Goal: Task Accomplishment & Management: Use online tool/utility

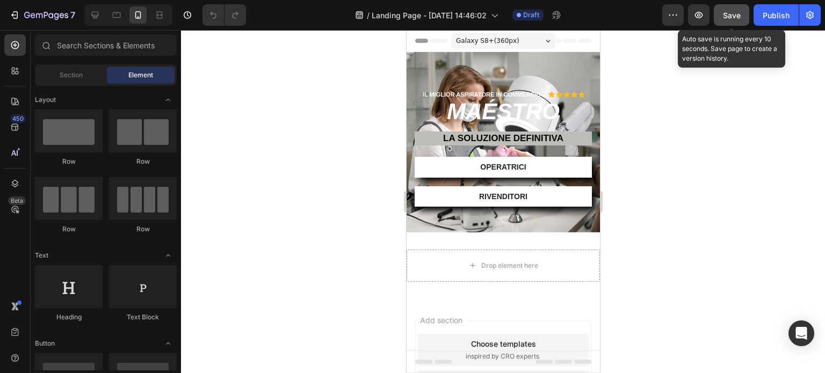
click at [725, 13] on span "Save" at bounding box center [732, 15] width 18 height 9
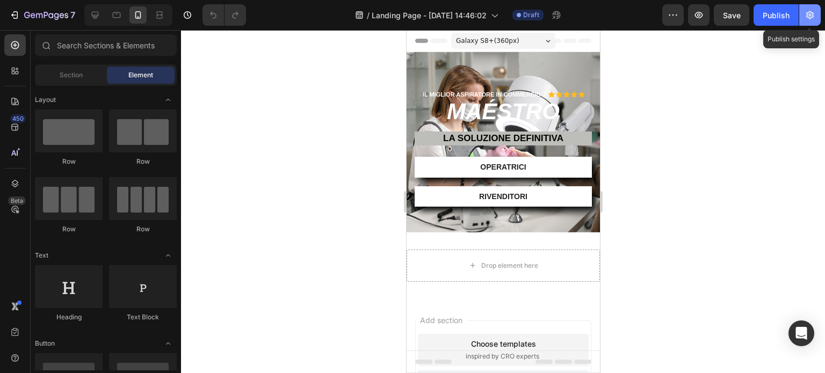
click at [812, 16] on icon "button" at bounding box center [810, 15] width 11 height 11
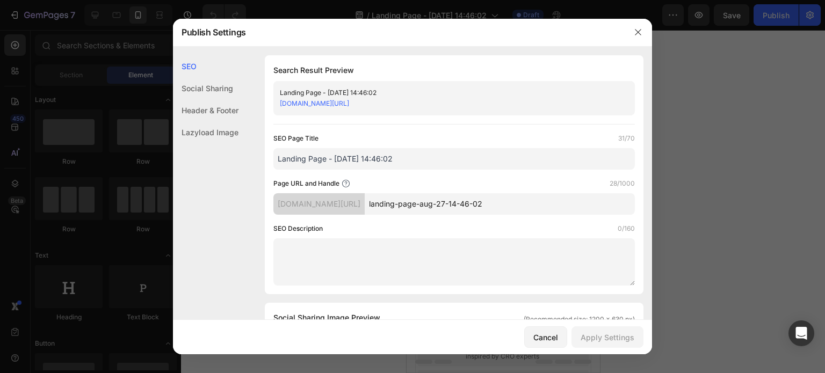
drag, startPoint x: 426, startPoint y: 158, endPoint x: 328, endPoint y: 160, distance: 97.8
click at [328, 160] on input "Landing Page - [DATE] 14:46:02" at bounding box center [454, 158] width 362 height 21
click at [279, 153] on input "Landing Page" at bounding box center [454, 158] width 362 height 21
click at [363, 154] on input "Open Landing Page" at bounding box center [454, 158] width 362 height 21
drag, startPoint x: 392, startPoint y: 160, endPoint x: 271, endPoint y: 162, distance: 120.9
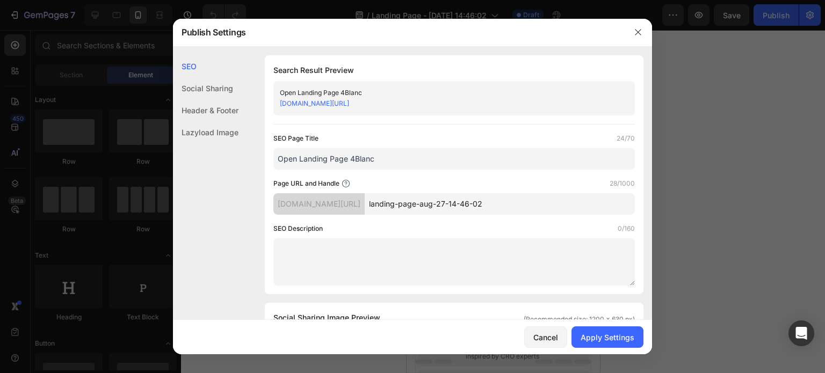
click at [271, 162] on div "Search Result Preview Open Landing Page 4Blanc [DOMAIN_NAME][URL] SEO Page Titl…" at bounding box center [454, 174] width 379 height 239
type input "Open Landing Page 4Blanc"
drag, startPoint x: 540, startPoint y: 203, endPoint x: 416, endPoint y: 204, distance: 124.6
click at [416, 204] on input "landing-page-aug-27-14-46-02" at bounding box center [500, 203] width 270 height 21
paste input "Open Landing Page 4Blanc"
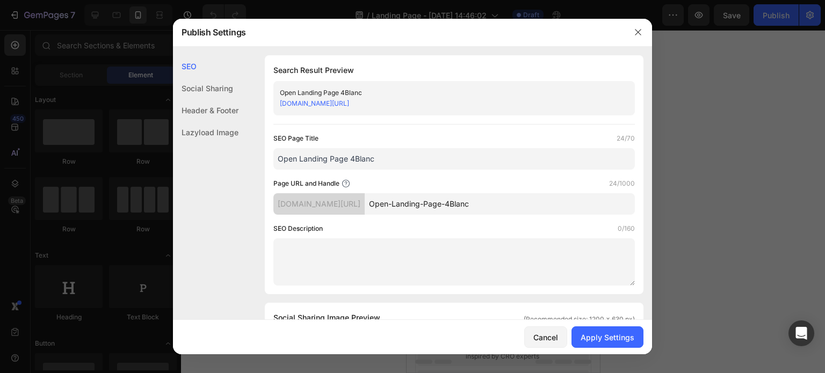
type input "Open-Landing-Page-4Blanc"
click at [432, 253] on textarea at bounding box center [454, 262] width 362 height 47
click at [612, 333] on div "Apply Settings" at bounding box center [608, 337] width 54 height 11
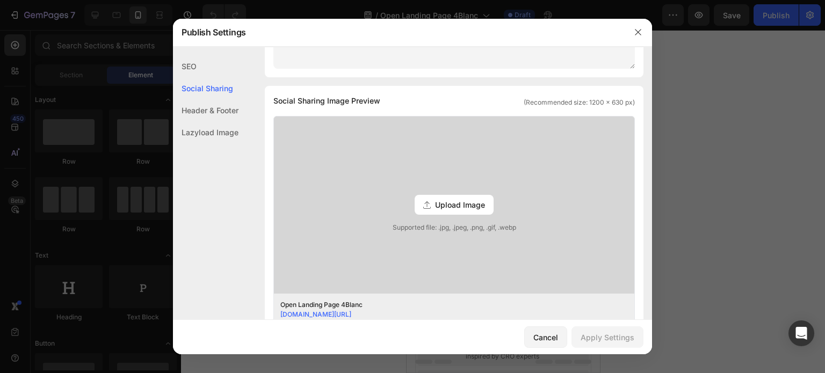
scroll to position [200, 0]
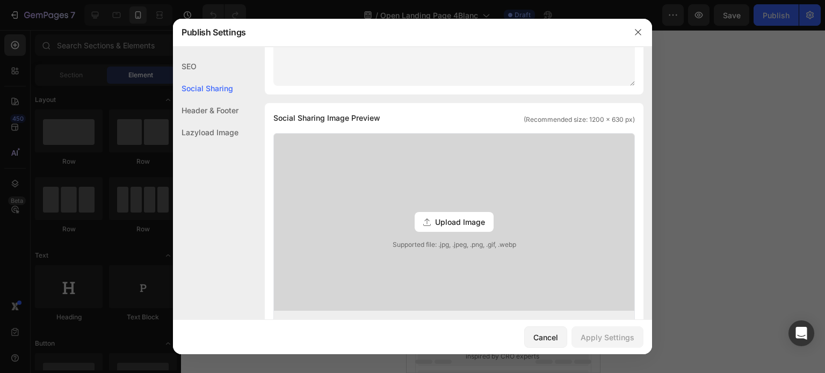
click at [466, 218] on span "Upload Image" at bounding box center [460, 221] width 50 height 11
click at [0, 0] on input "Upload Image Supported file: .jpg, .jpeg, .png, .gif, .webp" at bounding box center [0, 0] width 0 height 0
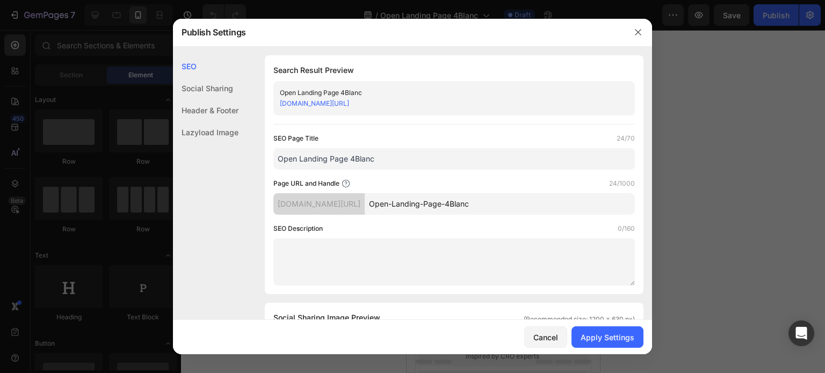
scroll to position [0, 0]
click at [221, 99] on div "Social Sharing" at bounding box center [206, 110] width 66 height 22
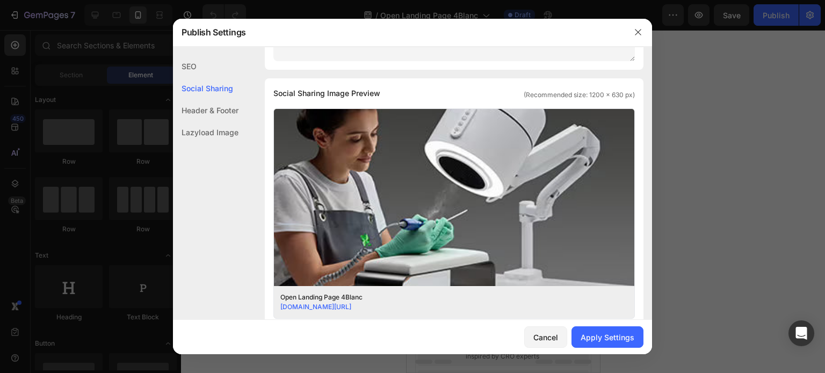
scroll to position [245, 0]
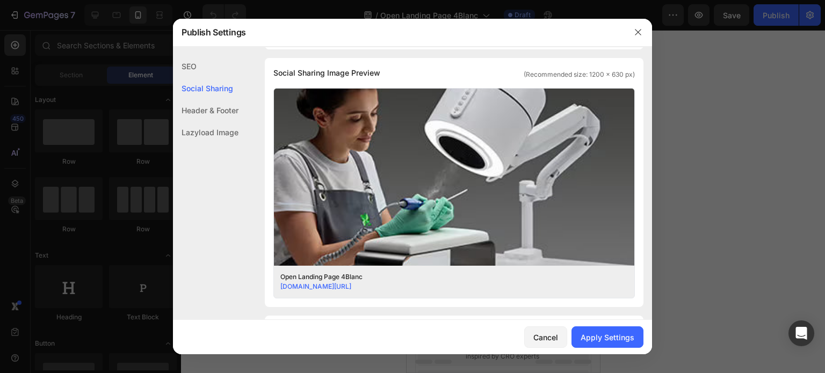
click at [221, 121] on div "Header & Footer" at bounding box center [206, 132] width 66 height 22
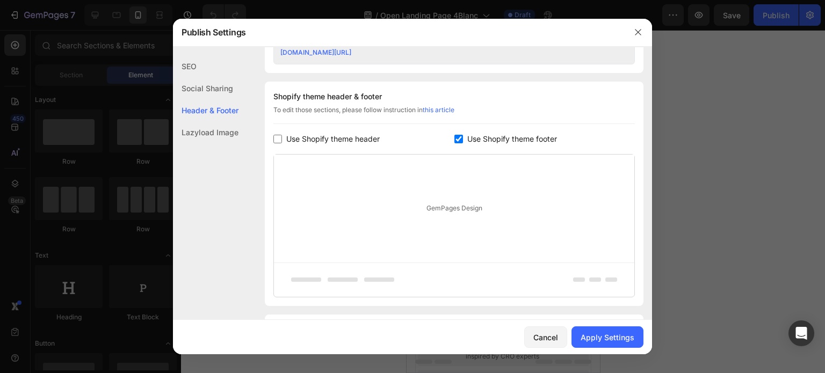
scroll to position [503, 0]
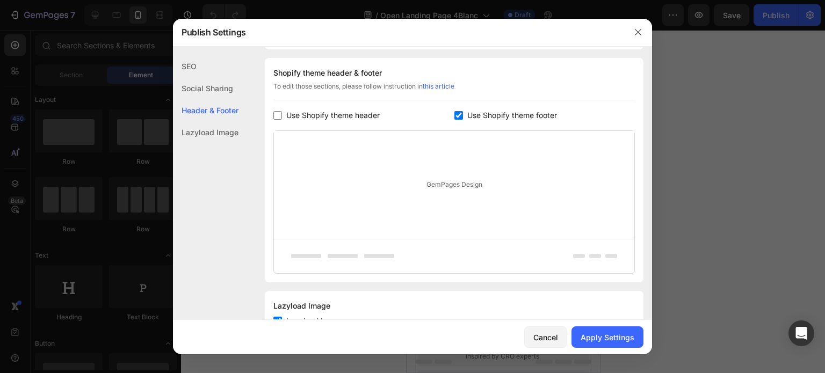
click at [221, 132] on div "Lazyload Image" at bounding box center [206, 132] width 66 height 22
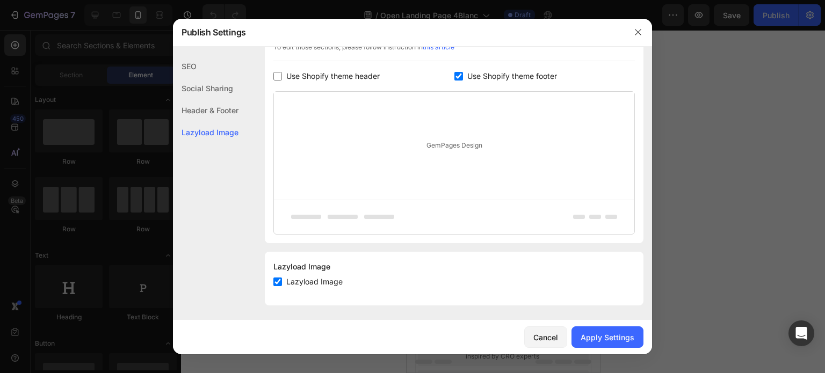
scroll to position [544, 0]
click at [603, 338] on div "Apply Settings" at bounding box center [608, 337] width 54 height 11
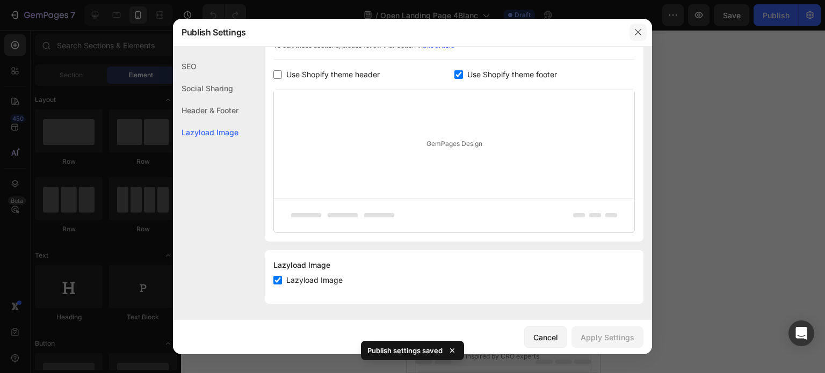
click at [640, 34] on icon "button" at bounding box center [638, 32] width 9 height 9
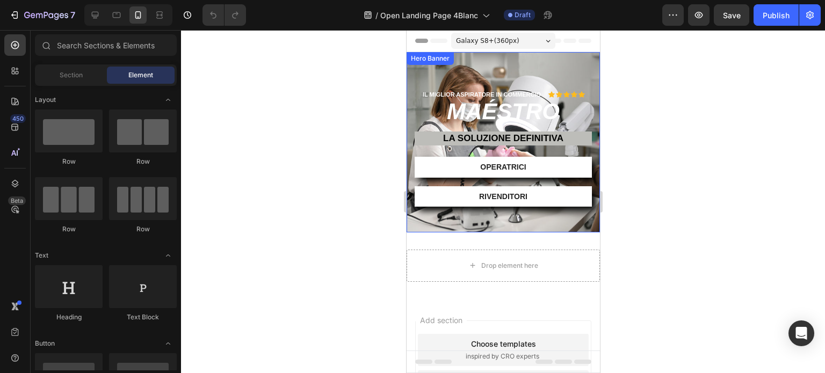
scroll to position [0, 0]
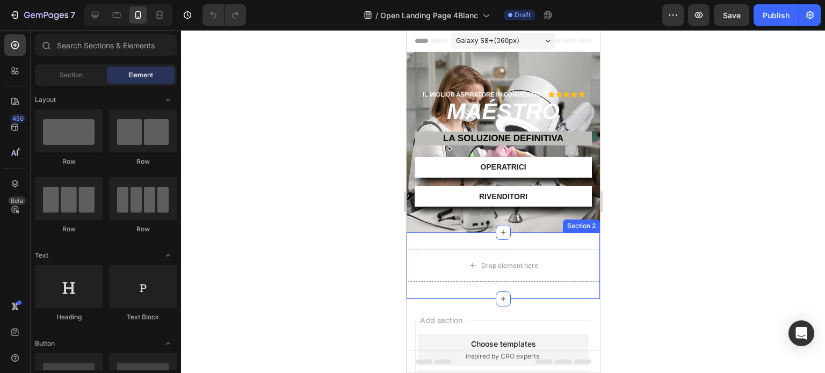
click at [567, 238] on div "Drop element here Section 2" at bounding box center [502, 266] width 193 height 67
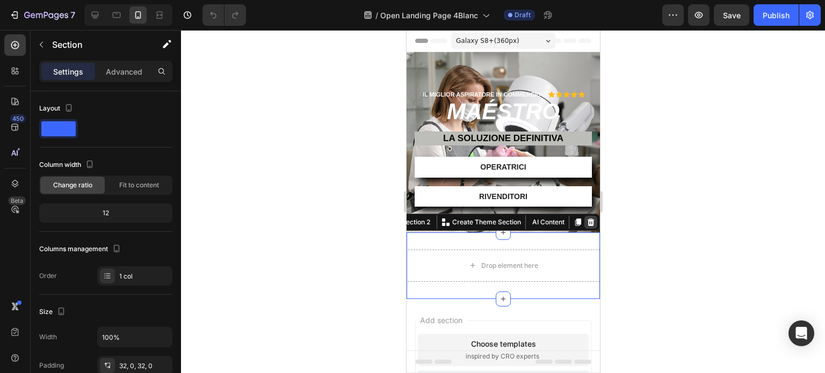
click at [586, 219] on icon at bounding box center [590, 222] width 9 height 9
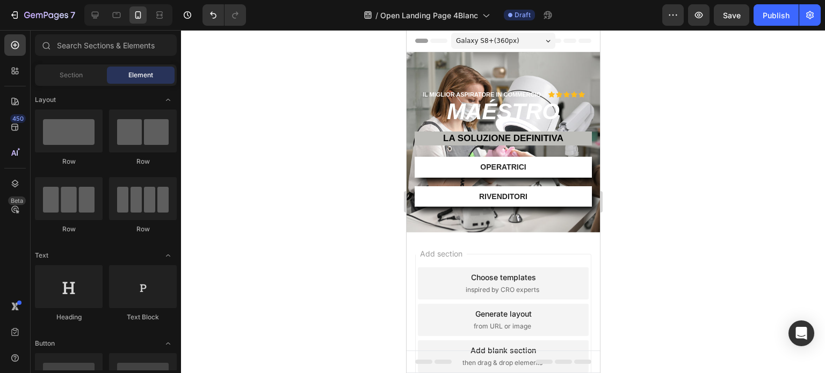
click at [670, 197] on div at bounding box center [503, 201] width 644 height 343
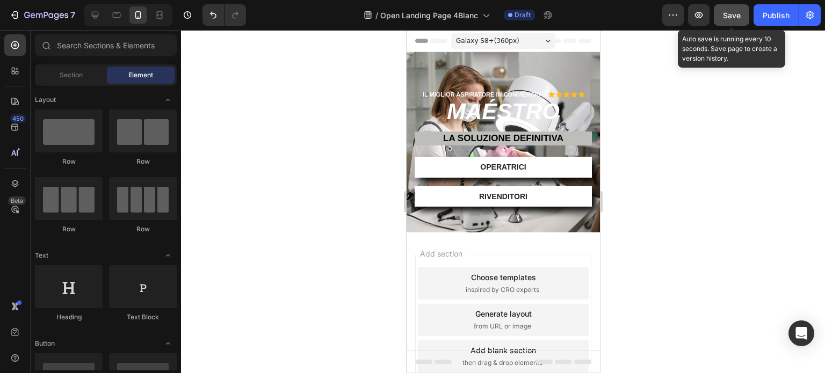
click at [732, 15] on span "Save" at bounding box center [732, 15] width 18 height 9
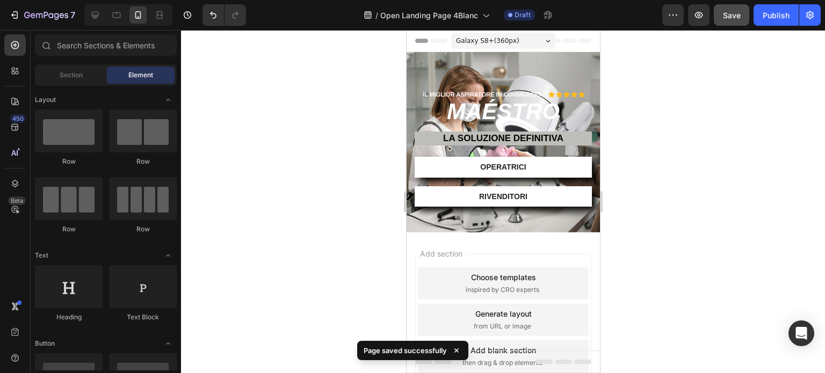
click at [517, 42] on div "Galaxy S8+ ( 360 px)" at bounding box center [503, 41] width 104 height 16
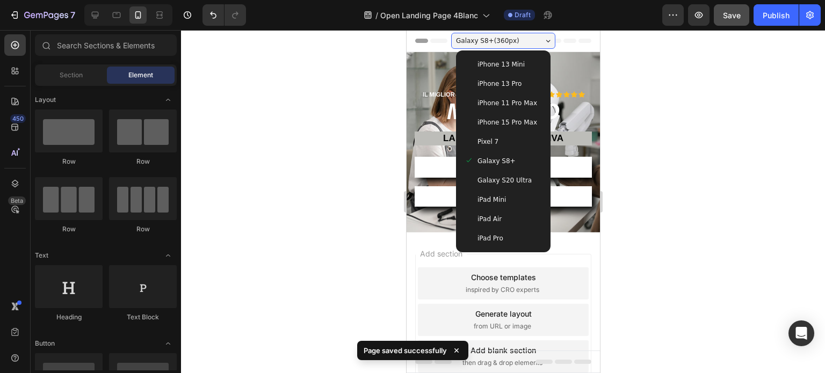
click at [492, 176] on span "Galaxy S20 Ultra" at bounding box center [504, 180] width 54 height 11
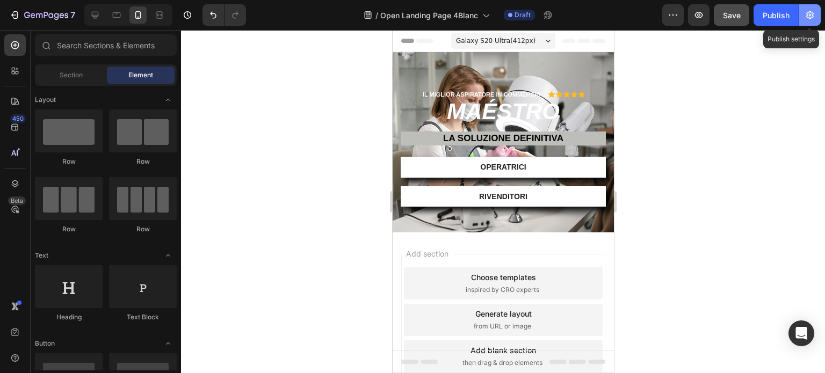
click at [815, 16] on button "button" at bounding box center [809, 14] width 21 height 21
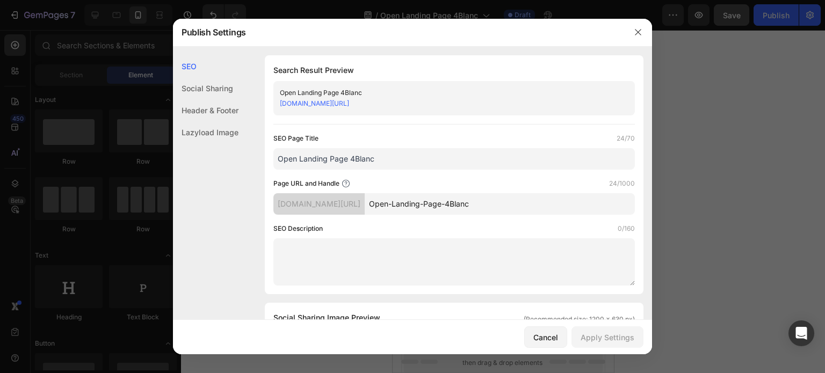
click at [318, 249] on textarea at bounding box center [454, 262] width 362 height 47
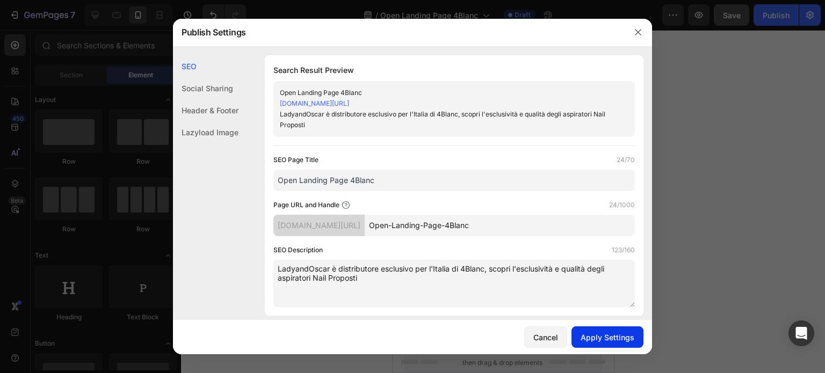
type textarea "LadyandOscar è distributore esclusivo per l'Italia di 4Blanc, scopri l'esclusiv…"
click at [615, 341] on div "Apply Settings" at bounding box center [608, 337] width 54 height 11
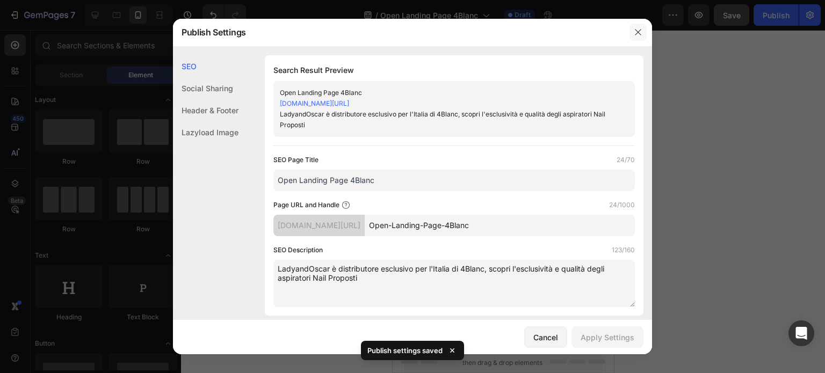
click at [640, 27] on button "button" at bounding box center [638, 32] width 17 height 17
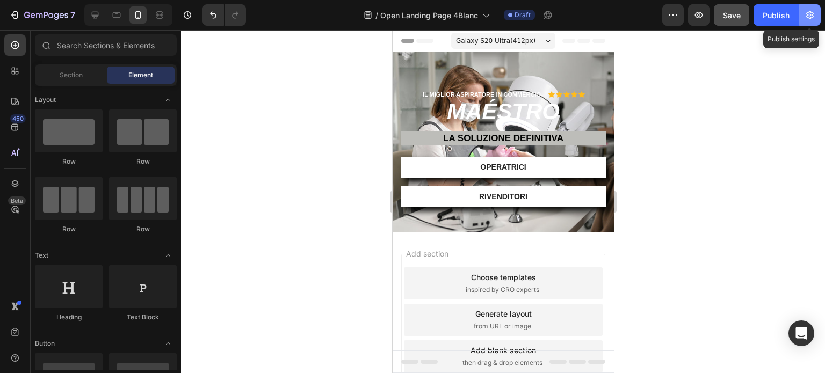
click at [808, 12] on icon "button" at bounding box center [810, 15] width 8 height 8
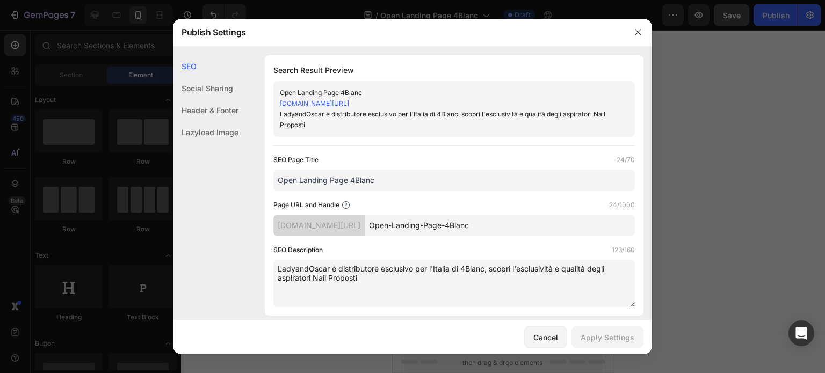
click at [222, 121] on div "Header & Footer" at bounding box center [206, 132] width 66 height 22
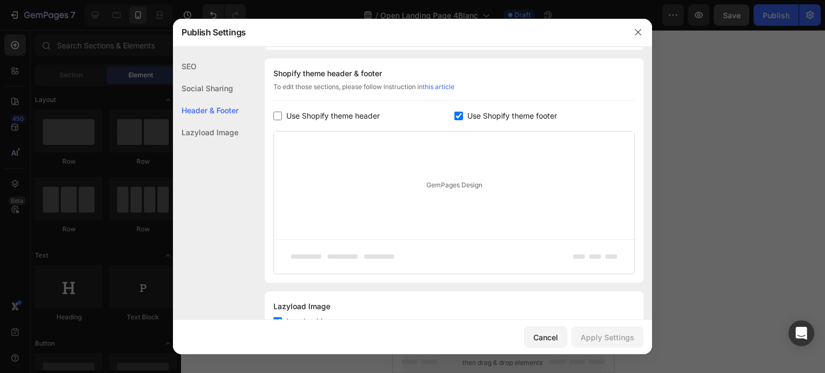
scroll to position [544, 0]
click at [454, 110] on div "Use Shopify theme footer" at bounding box center [544, 115] width 181 height 13
checkbox input "false"
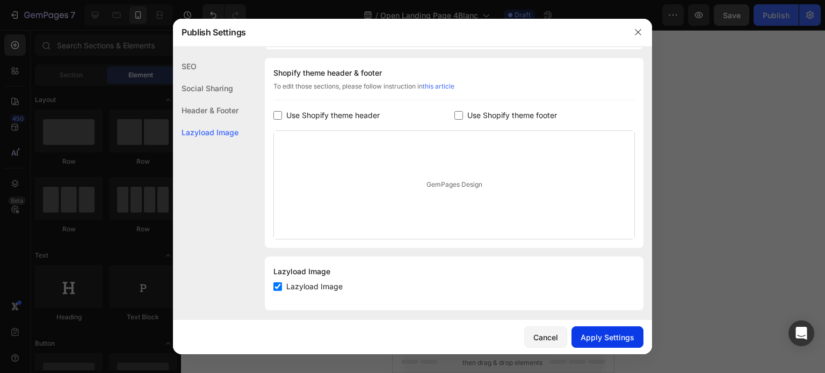
click at [605, 338] on div "Apply Settings" at bounding box center [608, 337] width 54 height 11
click at [638, 32] on icon "button" at bounding box center [638, 33] width 6 height 6
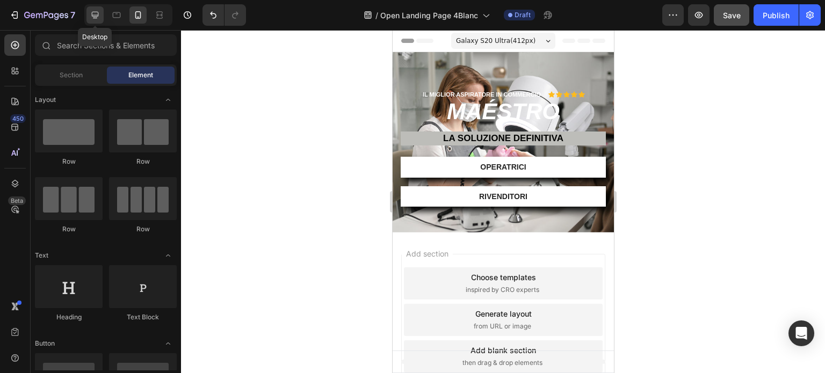
click at [96, 10] on icon at bounding box center [95, 15] width 11 height 11
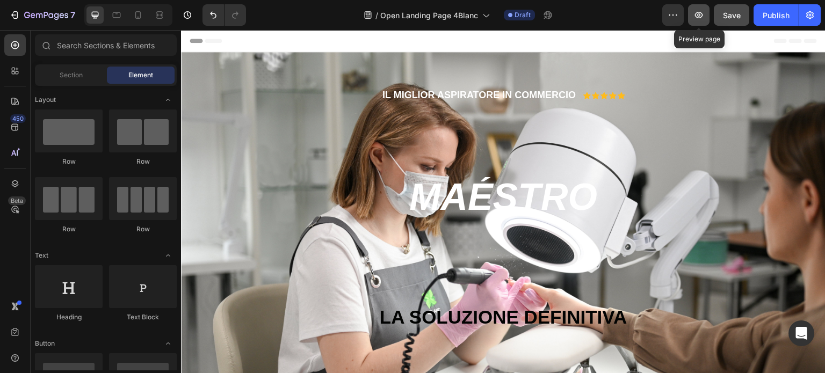
click at [694, 17] on icon "button" at bounding box center [699, 15] width 11 height 11
